Goal: Task Accomplishment & Management: Manage account settings

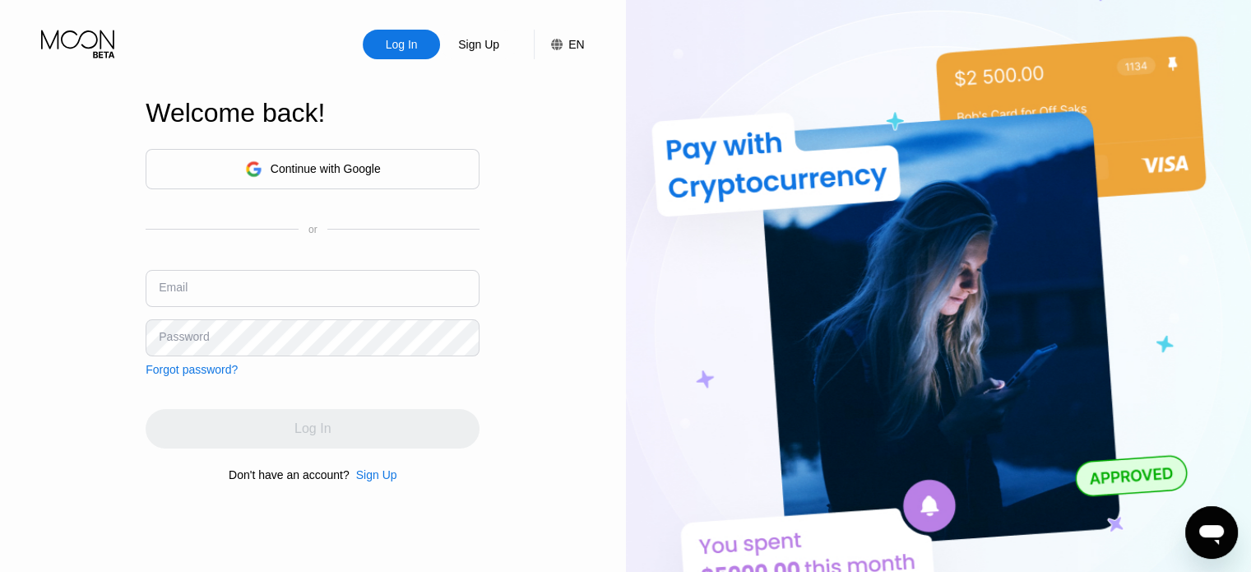
click at [349, 174] on div "Continue with Google" at bounding box center [326, 168] width 110 height 13
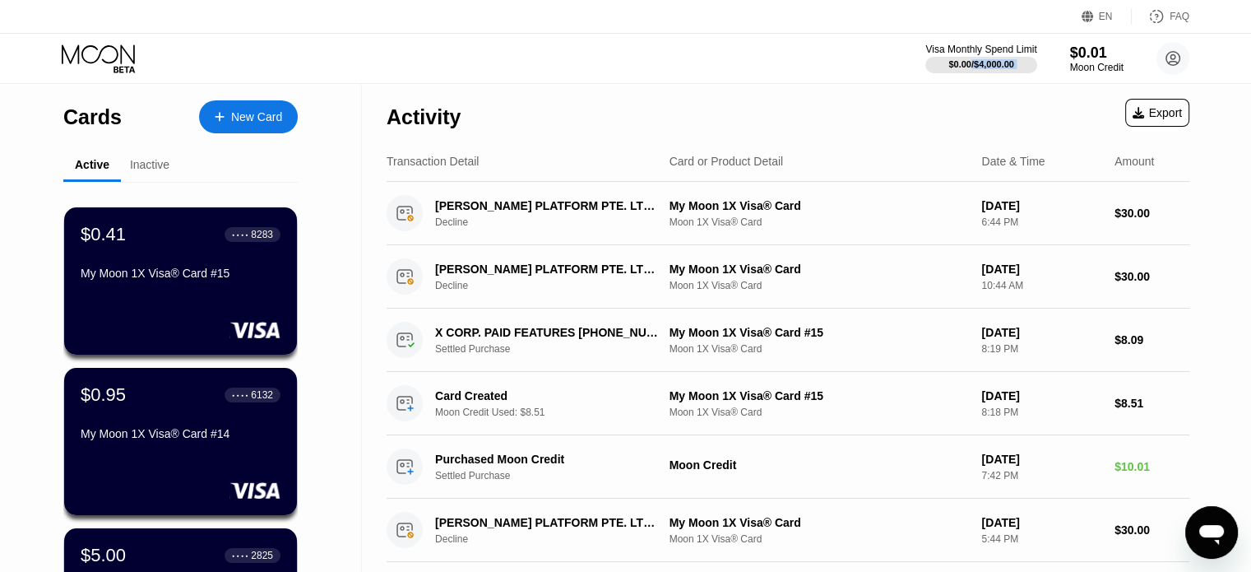
drag, startPoint x: 969, startPoint y: 63, endPoint x: 862, endPoint y: 86, distance: 109.6
click at [867, 82] on div "Visa Monthly Spend Limit $0.00 / $4,000.00 $0.01 Moon Credit Mixe [EMAIL_ADDRES…" at bounding box center [625, 58] width 1251 height 49
click at [773, 61] on div "Visa Monthly Spend Limit $0.00 / $4,000.00 $0.01 Moon Credit Mixe [EMAIL_ADDRES…" at bounding box center [625, 58] width 1251 height 49
click at [151, 159] on div "Inactive" at bounding box center [149, 164] width 39 height 13
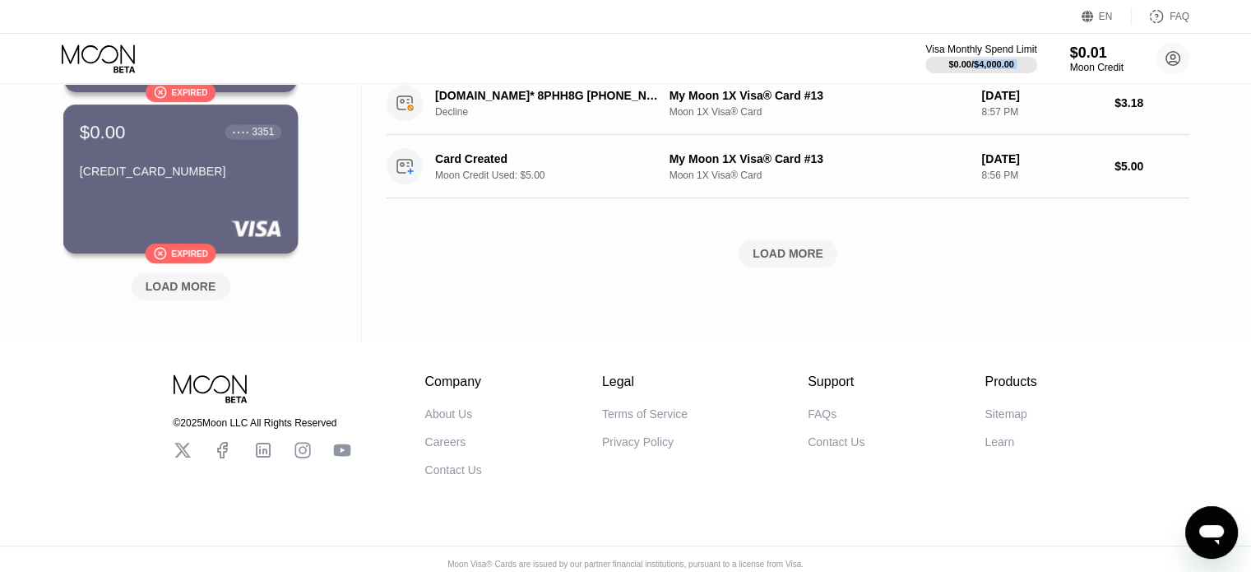
scroll to position [765, 0]
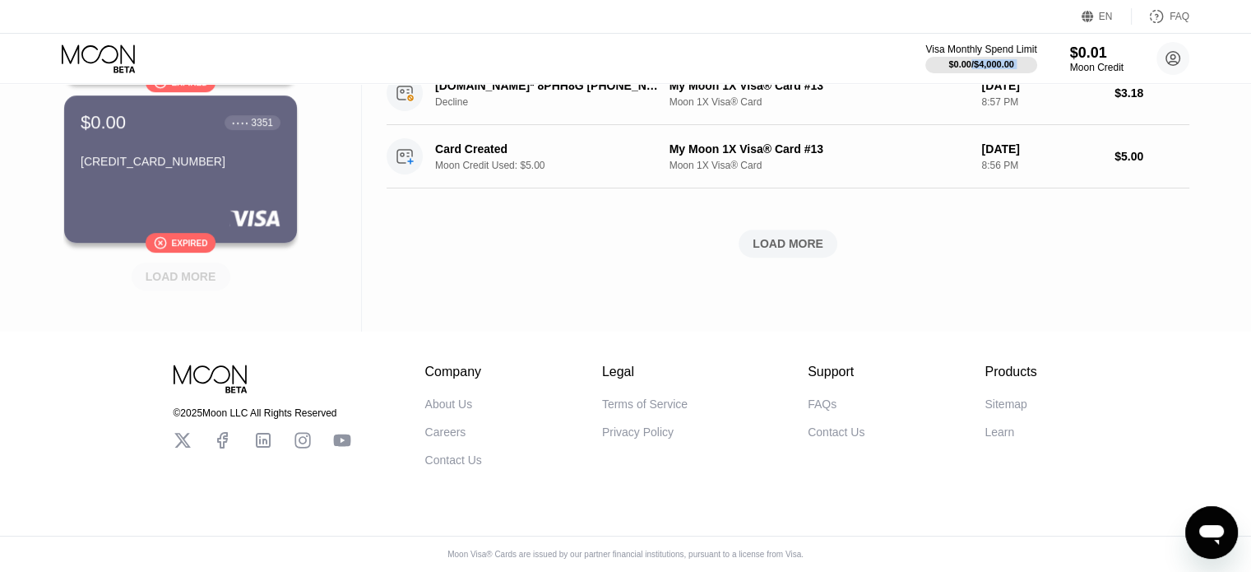
click at [172, 269] on div "LOAD MORE" at bounding box center [181, 276] width 71 height 15
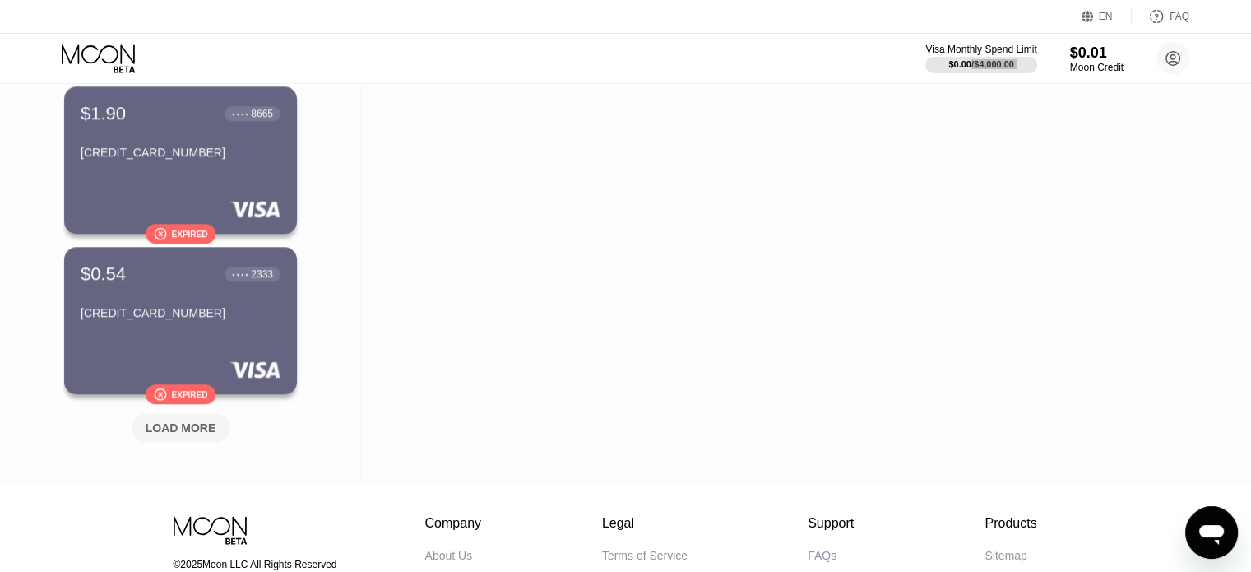
scroll to position [1566, 0]
